Goal: Check status

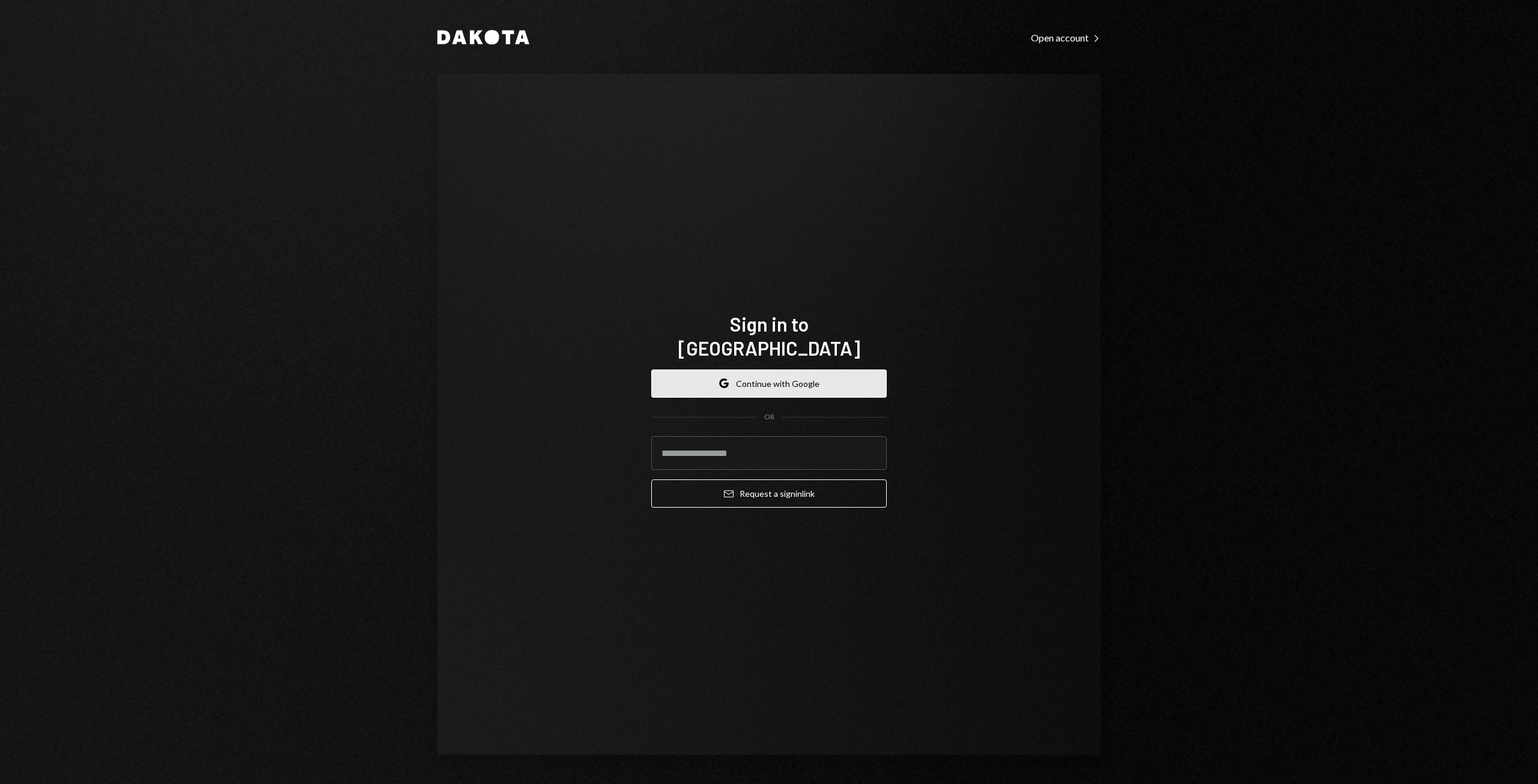
click at [710, 370] on button "Google Continue with Google" at bounding box center [769, 383] width 236 height 28
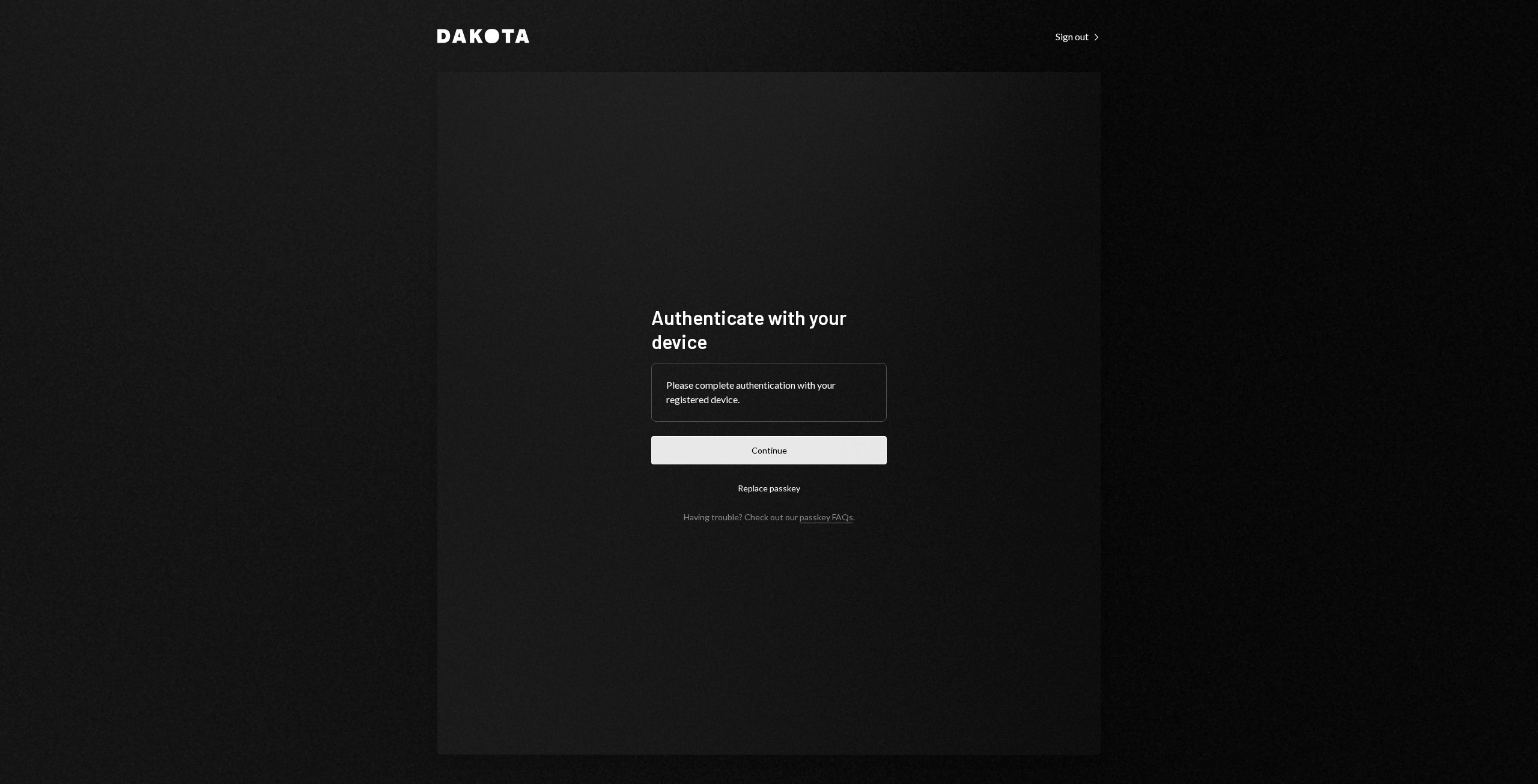
click at [756, 455] on button "Continue" at bounding box center [769, 450] width 236 height 28
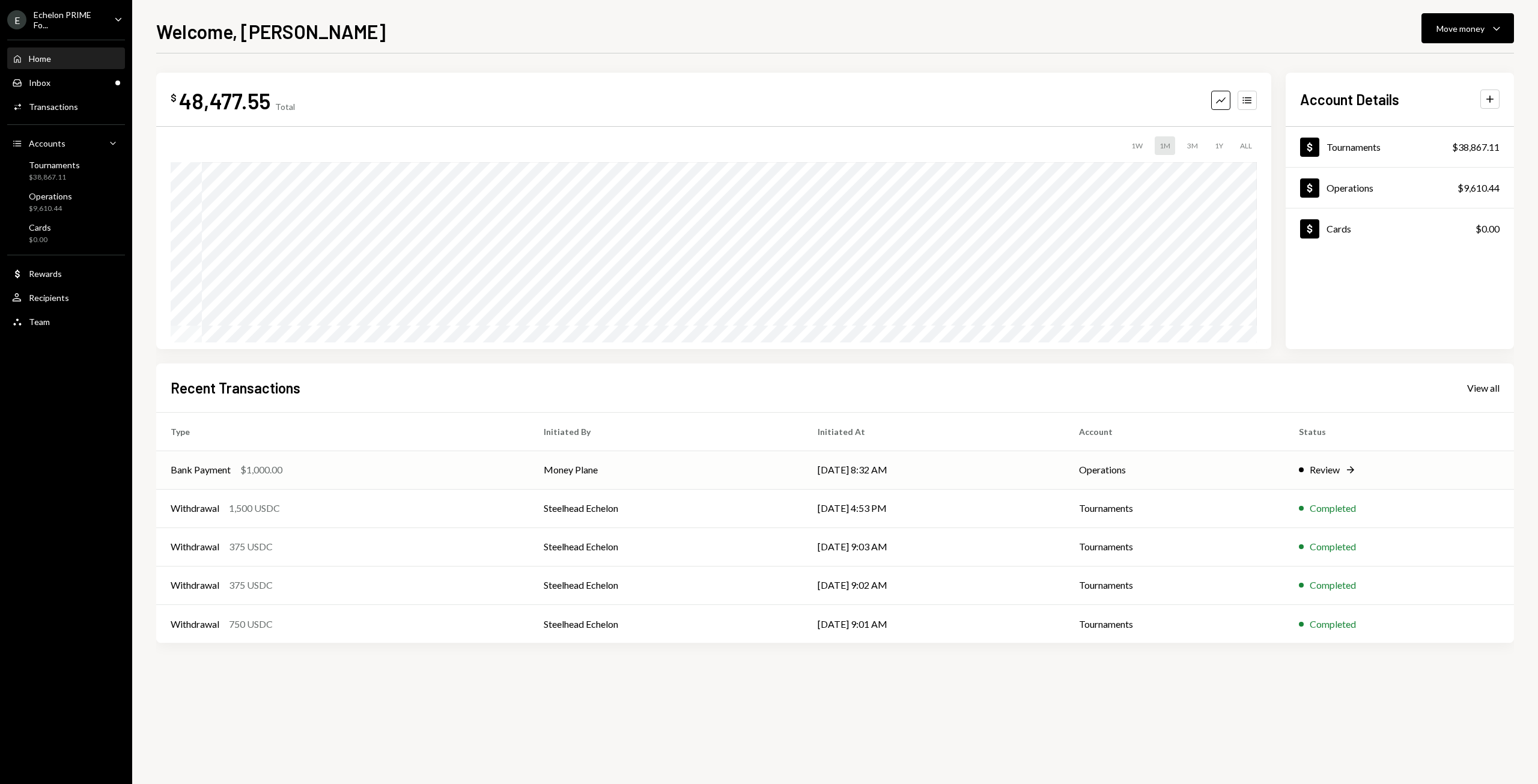
click at [654, 476] on td "Money Plane" at bounding box center [666, 469] width 274 height 38
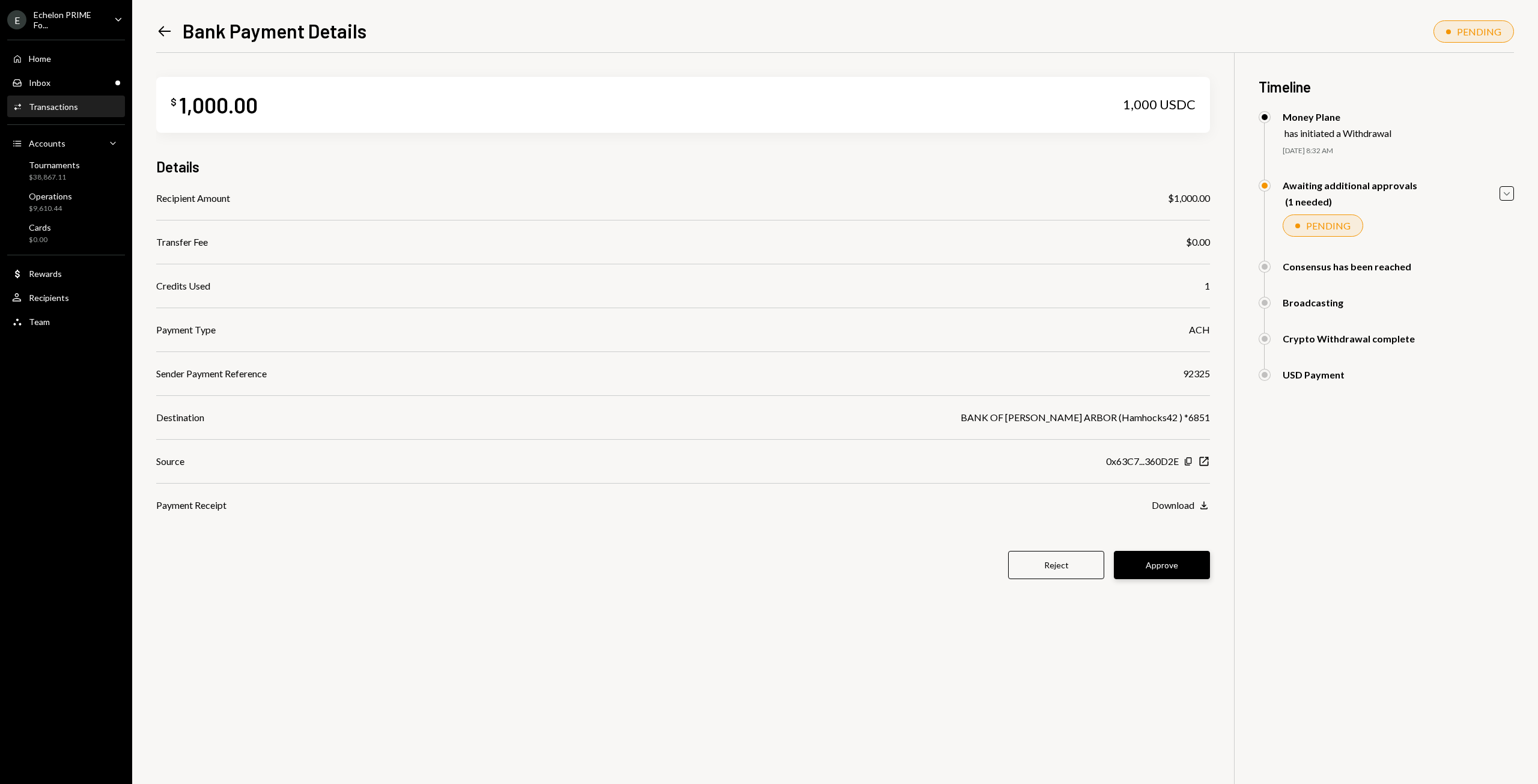
click at [1141, 558] on button "Approve" at bounding box center [1162, 565] width 96 height 28
